Goal: Information Seeking & Learning: Learn about a topic

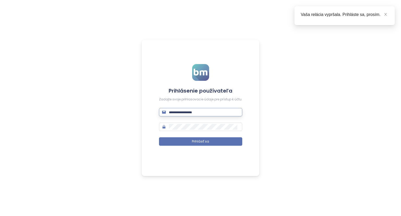
click at [184, 110] on input "text" at bounding box center [204, 112] width 70 height 6
click at [191, 112] on input "text" at bounding box center [204, 112] width 70 height 6
type input "**********"
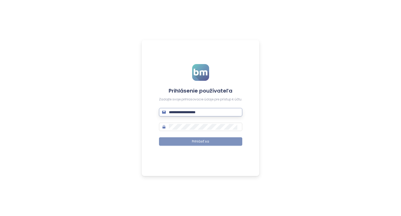
click at [191, 142] on button "Prihlásiť sa" at bounding box center [200, 141] width 83 height 8
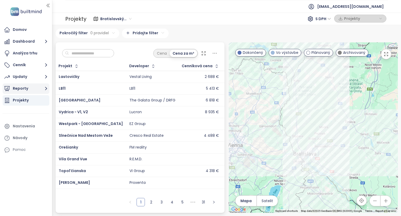
click at [27, 87] on button "Reporty" at bounding box center [26, 88] width 47 height 10
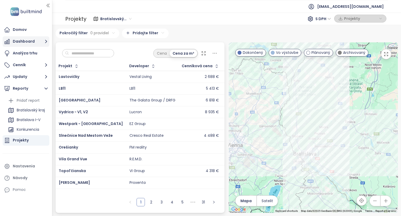
click at [24, 40] on button "Dashboard" at bounding box center [26, 41] width 47 height 10
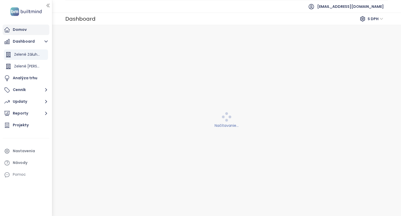
click at [23, 31] on div "Domov" at bounding box center [20, 29] width 14 height 7
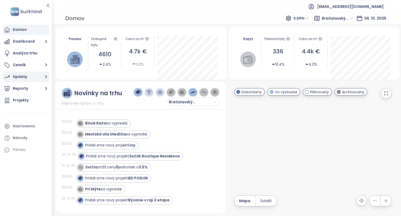
click at [20, 76] on div "Updaty" at bounding box center [20, 76] width 14 height 7
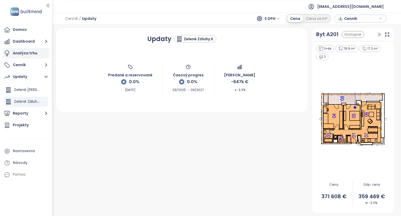
click at [20, 55] on div "Analýza trhu" at bounding box center [25, 53] width 25 height 7
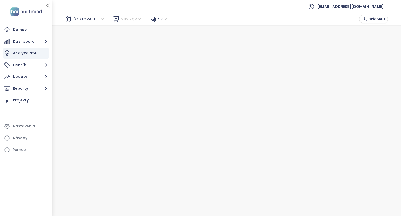
click at [122, 20] on span "2025 Q2" at bounding box center [131, 19] width 21 height 8
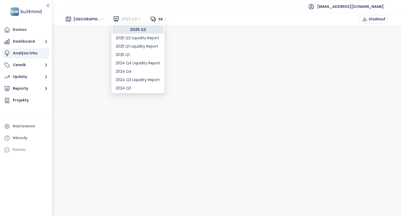
click at [122, 19] on span "2025 Q2" at bounding box center [131, 19] width 21 height 8
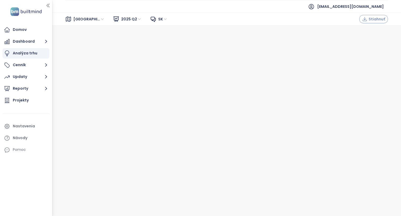
click at [379, 19] on span "Stiahnuť" at bounding box center [377, 19] width 16 height 6
click at [375, 17] on span "Stiahnuť" at bounding box center [377, 19] width 16 height 6
click at [150, 21] on icon at bounding box center [153, 19] width 6 height 6
click at [158, 17] on span "sk" at bounding box center [162, 19] width 9 height 8
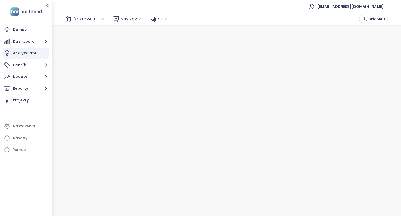
click at [158, 20] on span "sk" at bounding box center [162, 19] width 9 height 8
click at [153, 26] on div "sk" at bounding box center [154, 29] width 12 height 8
click at [39, 124] on div "Nastavenia" at bounding box center [26, 126] width 47 height 10
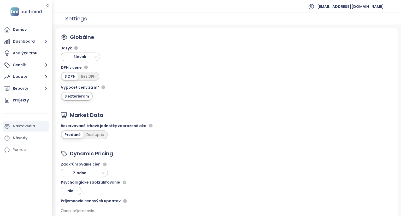
click at [97, 56] on span "Slovak" at bounding box center [81, 57] width 37 height 8
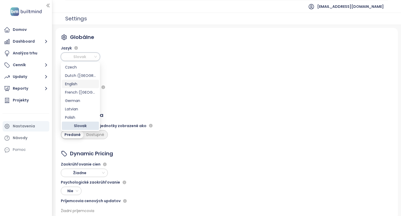
click at [80, 85] on div "English" at bounding box center [80, 84] width 31 height 6
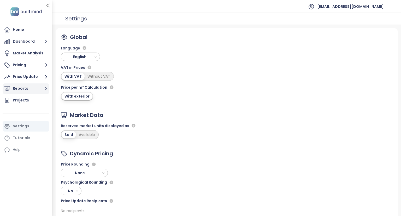
click at [20, 90] on button "Reports" at bounding box center [26, 88] width 47 height 10
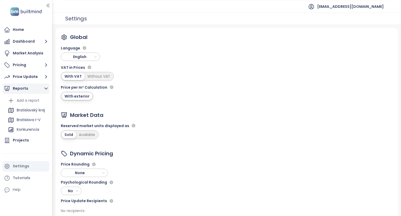
click at [30, 87] on button "Reports" at bounding box center [26, 88] width 47 height 10
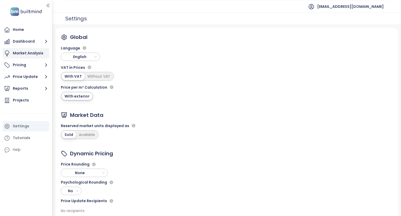
click at [26, 52] on div "Market Analysis" at bounding box center [28, 53] width 31 height 7
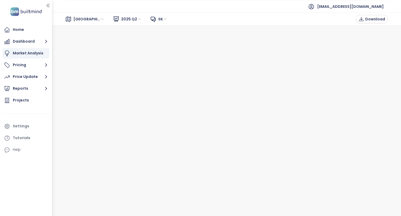
click at [158, 18] on span "sk" at bounding box center [162, 19] width 9 height 8
click at [153, 26] on div "sk" at bounding box center [154, 29] width 12 height 8
click at [158, 17] on span "sk" at bounding box center [162, 19] width 9 height 8
click at [379, 19] on span "Download" at bounding box center [375, 19] width 20 height 6
click at [26, 31] on div "Home" at bounding box center [26, 30] width 47 height 10
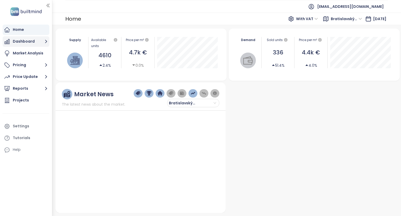
click at [24, 42] on button "Dashboard" at bounding box center [26, 41] width 47 height 10
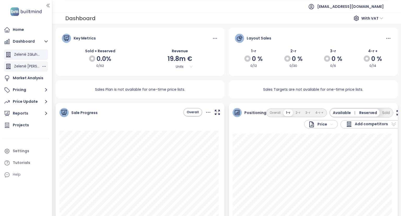
click at [32, 67] on span "Zelené [PERSON_NAME]" at bounding box center [35, 65] width 42 height 5
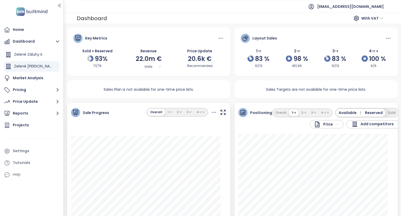
drag, startPoint x: 52, startPoint y: 57, endPoint x: 63, endPoint y: 56, distance: 10.4
click at [63, 56] on div at bounding box center [63, 108] width 3 height 216
click at [36, 52] on span "Zelené Záluhy II." at bounding box center [28, 54] width 29 height 5
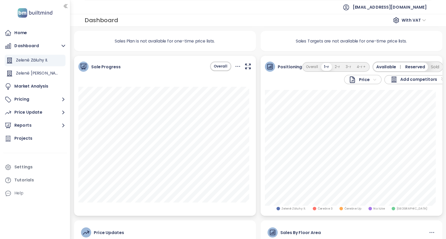
scroll to position [52, 0]
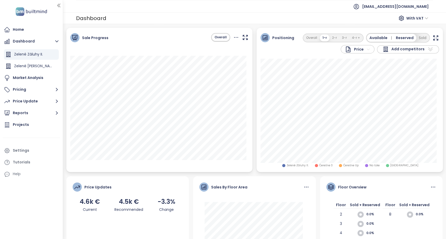
click at [401, 37] on icon "button" at bounding box center [435, 38] width 7 height 7
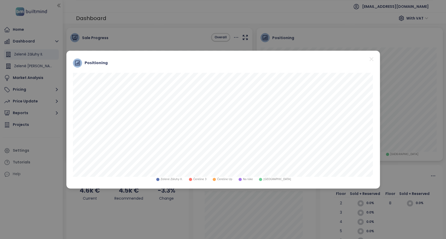
click at [372, 59] on icon "close" at bounding box center [371, 59] width 7 height 7
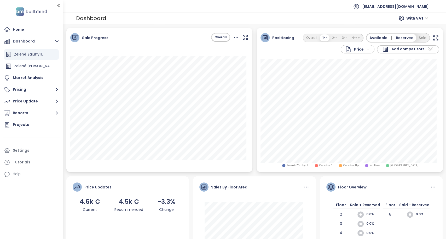
click at [401, 37] on icon "button" at bounding box center [435, 38] width 7 height 7
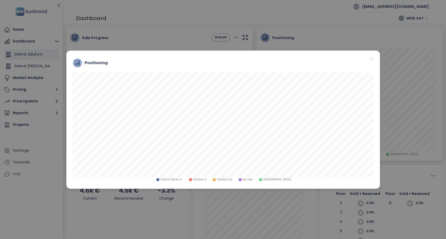
click at [372, 58] on icon "close" at bounding box center [371, 59] width 4 height 4
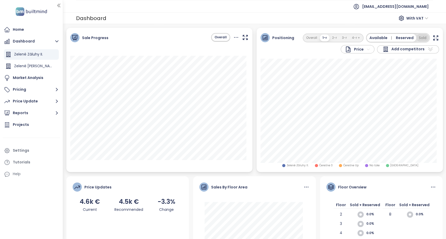
click at [401, 38] on button "Sold" at bounding box center [422, 38] width 13 height 8
click at [401, 37] on icon "button" at bounding box center [435, 38] width 7 height 7
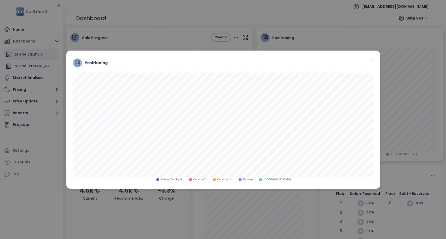
click at [372, 60] on icon "close" at bounding box center [371, 59] width 4 height 4
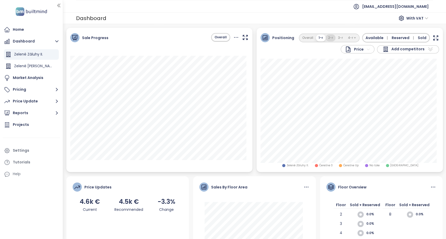
click at [325, 37] on button "2-r" at bounding box center [330, 37] width 10 height 7
click at [401, 39] on icon "button" at bounding box center [435, 38] width 7 height 7
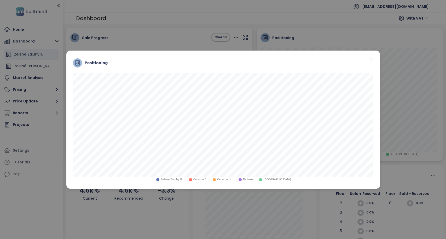
click at [371, 58] on icon "close" at bounding box center [371, 59] width 7 height 7
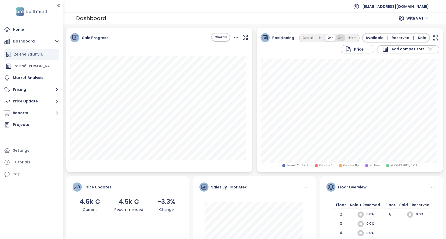
click at [336, 36] on button "3-r" at bounding box center [340, 37] width 10 height 7
click at [401, 36] on icon "button" at bounding box center [435, 38] width 4 height 4
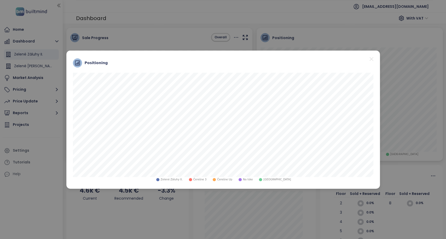
click at [371, 59] on icon "close" at bounding box center [371, 59] width 4 height 4
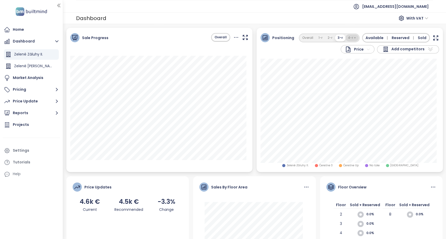
click at [350, 35] on button "4-r +" at bounding box center [351, 37] width 13 height 7
click at [401, 37] on icon "button" at bounding box center [435, 38] width 7 height 7
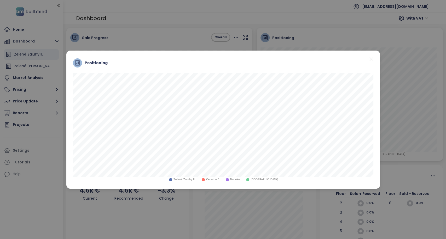
click at [372, 59] on icon "close" at bounding box center [371, 59] width 7 height 7
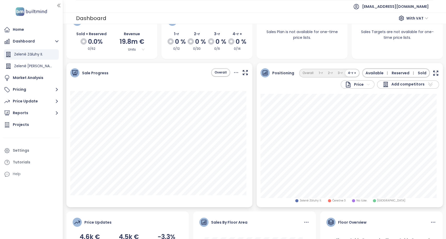
scroll to position [0, 0]
